Goal: Information Seeking & Learning: Learn about a topic

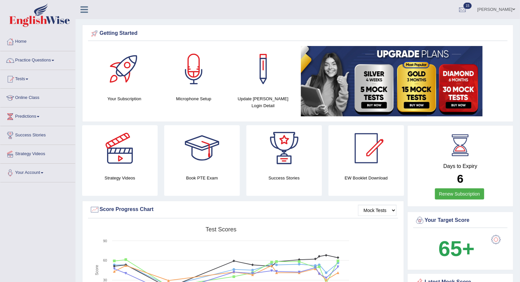
click at [498, 7] on link "Terrence" at bounding box center [496, 8] width 48 height 17
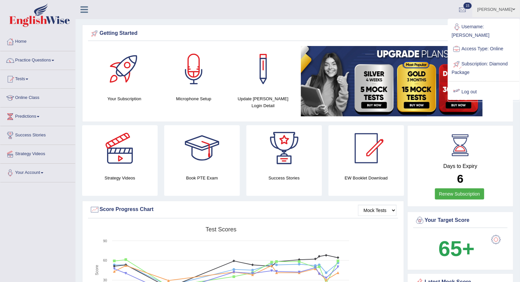
click at [471, 86] on link "Log out" at bounding box center [483, 91] width 71 height 15
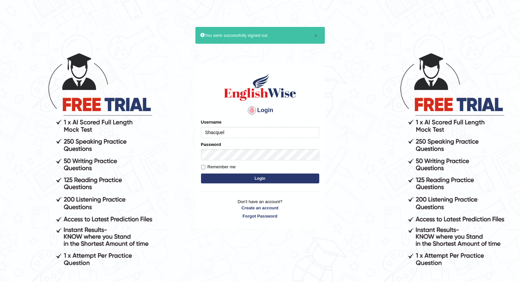
type input "Shacquel"
click at [226, 176] on button "Login" at bounding box center [260, 178] width 118 height 10
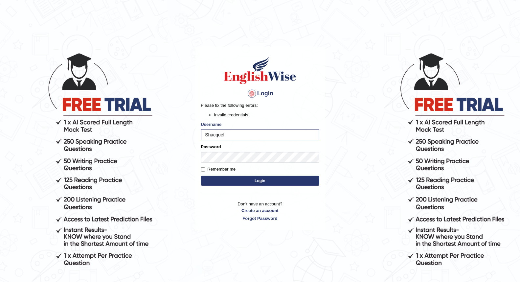
click at [215, 178] on button "Login" at bounding box center [260, 181] width 118 height 10
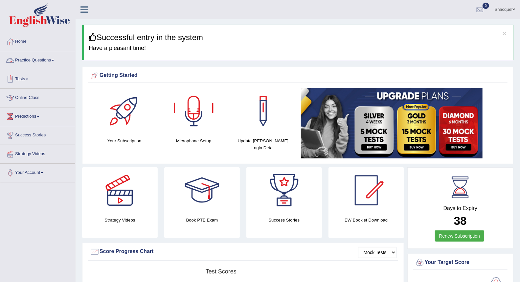
click at [36, 61] on link "Practice Questions" at bounding box center [37, 59] width 75 height 16
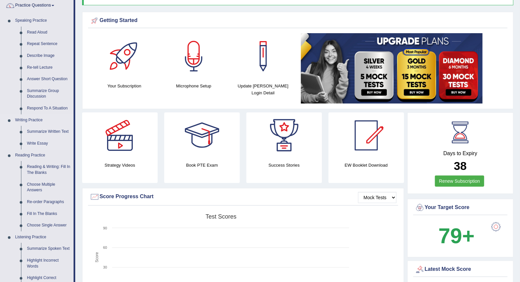
scroll to position [73, 0]
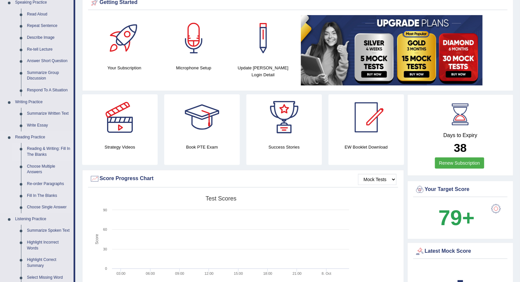
click at [53, 149] on link "Reading & Writing: Fill In The Blanks" at bounding box center [49, 151] width 50 height 17
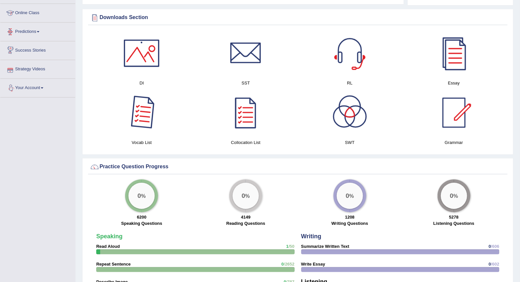
scroll to position [402, 0]
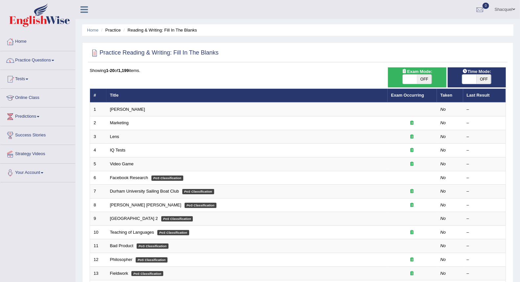
click at [41, 61] on link "Practice Questions" at bounding box center [37, 59] width 75 height 16
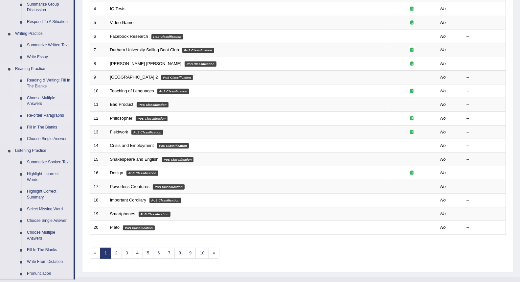
scroll to position [146, 0]
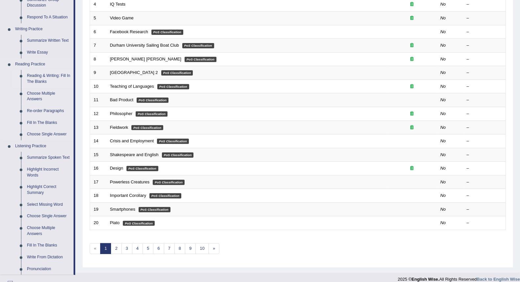
click at [55, 76] on link "Reading & Writing: Fill In The Blanks" at bounding box center [49, 78] width 50 height 17
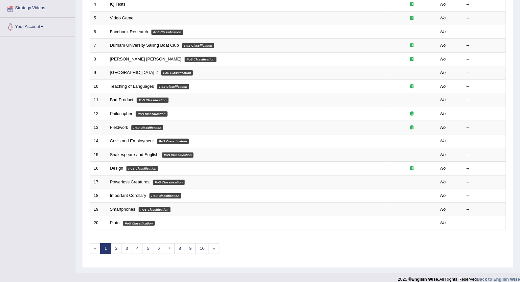
scroll to position [153, 0]
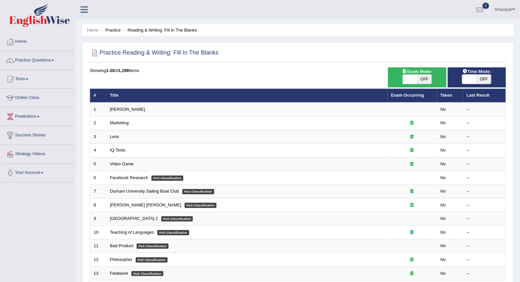
click at [484, 79] on span "OFF" at bounding box center [484, 79] width 14 height 9
checkbox input "true"
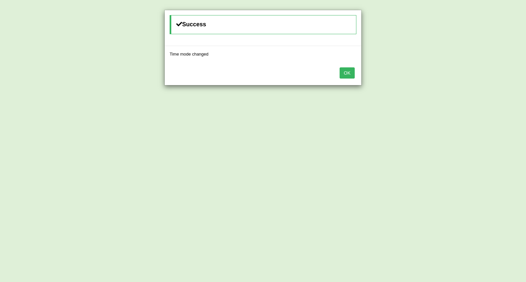
click at [345, 75] on button "OK" at bounding box center [346, 72] width 15 height 11
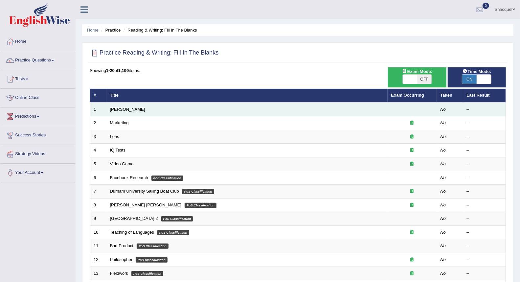
click at [274, 111] on td "Estee Lauder" at bounding box center [246, 109] width 281 height 14
click at [326, 107] on td "Estee Lauder" at bounding box center [246, 109] width 281 height 14
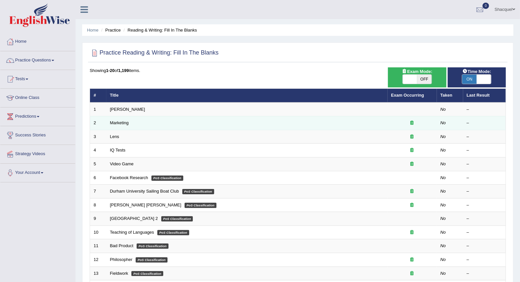
click at [326, 122] on td "Marketing" at bounding box center [246, 123] width 281 height 14
click at [395, 123] on div at bounding box center [412, 123] width 42 height 6
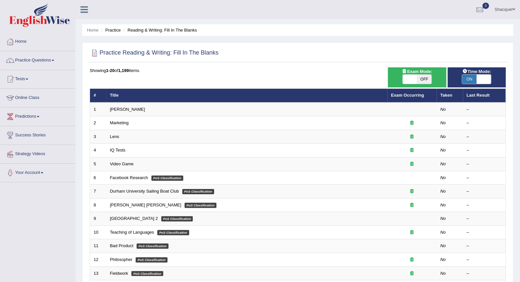
click at [425, 81] on span "OFF" at bounding box center [424, 79] width 14 height 9
checkbox input "true"
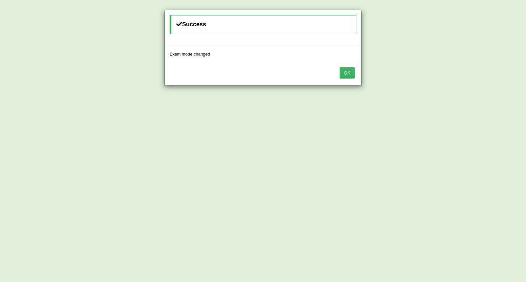
click at [349, 76] on button "OK" at bounding box center [346, 72] width 15 height 11
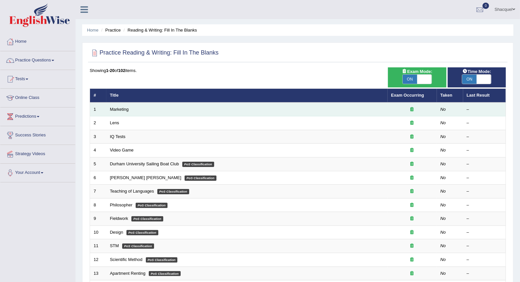
click at [361, 108] on td "Marketing" at bounding box center [246, 109] width 281 height 14
click at [412, 107] on icon at bounding box center [412, 109] width 3 height 4
click at [412, 109] on icon at bounding box center [412, 109] width 3 height 4
click at [458, 108] on td "No" at bounding box center [450, 109] width 26 height 14
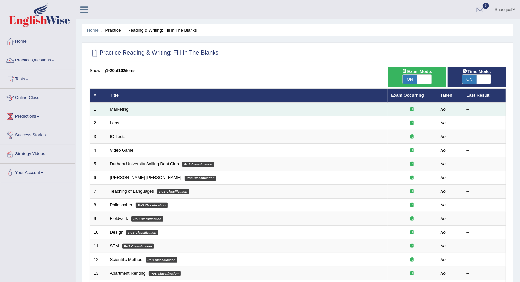
click at [116, 107] on link "Marketing" at bounding box center [119, 109] width 19 height 5
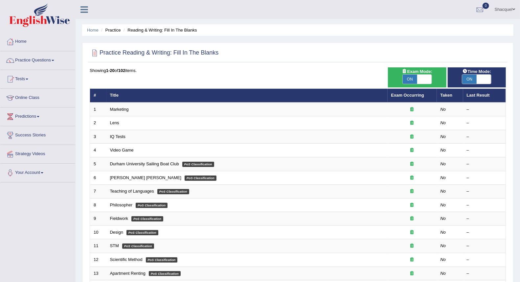
click at [414, 80] on span "ON" at bounding box center [410, 79] width 14 height 9
checkbox input "false"
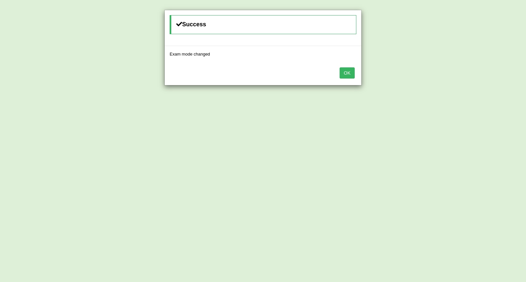
click at [340, 73] on button "OK" at bounding box center [346, 72] width 15 height 11
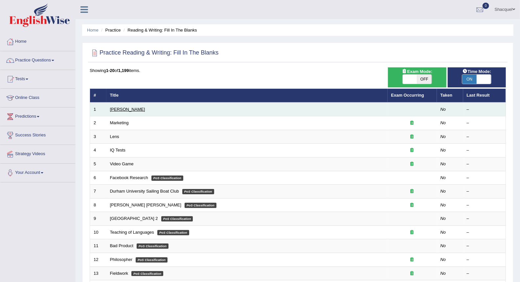
click at [126, 107] on link "[PERSON_NAME]" at bounding box center [127, 109] width 35 height 5
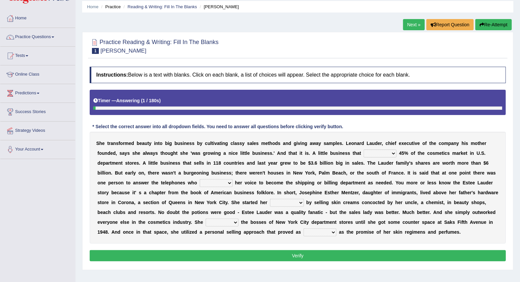
scroll to position [36, 0]
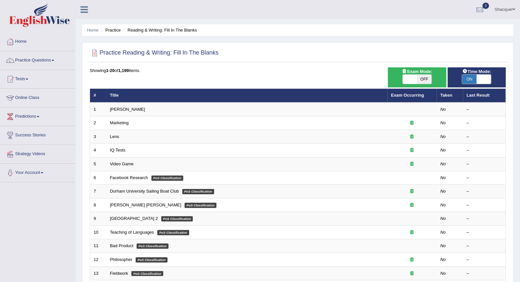
click at [511, 11] on link "Shacquel" at bounding box center [505, 8] width 30 height 17
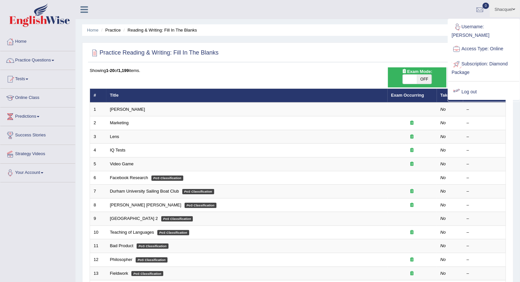
click at [477, 84] on link "Log out" at bounding box center [483, 91] width 71 height 15
